Goal: Information Seeking & Learning: Understand process/instructions

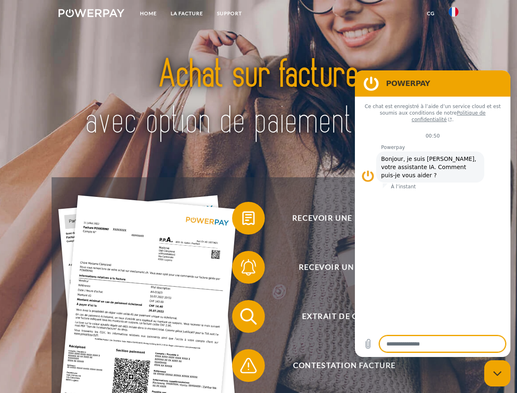
click at [91, 14] on img at bounding box center [92, 13] width 66 height 8
click at [453, 14] on img at bounding box center [453, 12] width 10 height 10
click at [430, 14] on link "CG" at bounding box center [431, 13] width 22 height 15
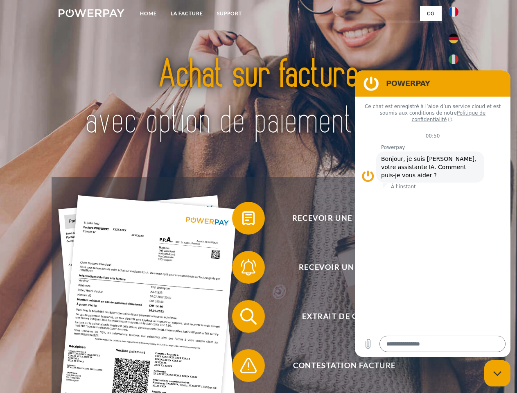
click at [242, 220] on span at bounding box center [236, 218] width 41 height 41
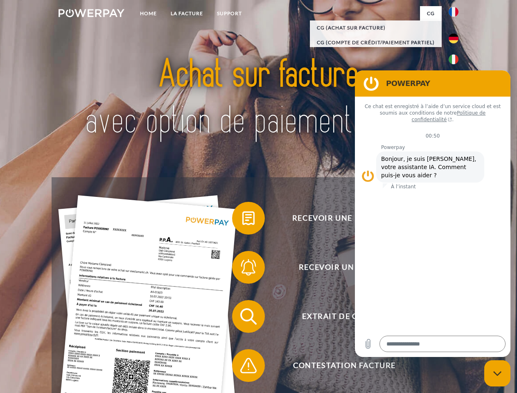
click at [242, 269] on div "Recevoir une facture ? Recevoir un rappel? Extrait de compte retour" at bounding box center [258, 340] width 413 height 327
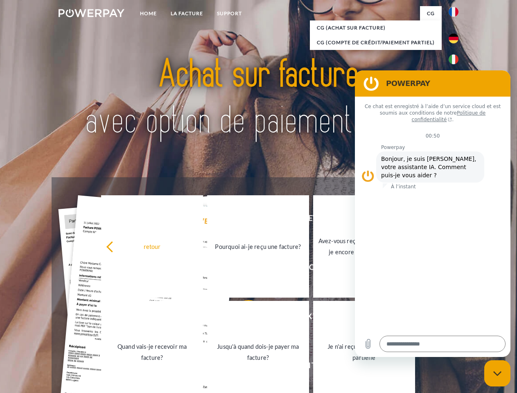
click at [242, 318] on link "Jusqu'à quand dois-je payer ma facture?" at bounding box center [258, 352] width 102 height 102
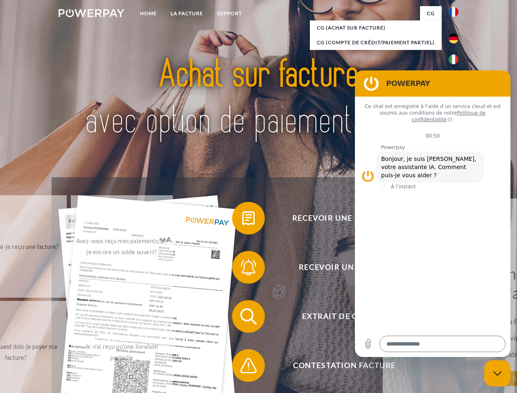
click at [242, 367] on span at bounding box center [236, 365] width 41 height 41
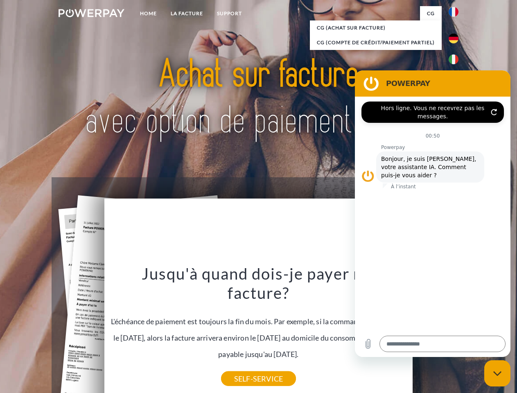
click at [497, 373] on icon "Fermer la fenêtre de messagerie" at bounding box center [497, 373] width 9 height 5
type textarea "*"
